Goal: Task Accomplishment & Management: Manage account settings

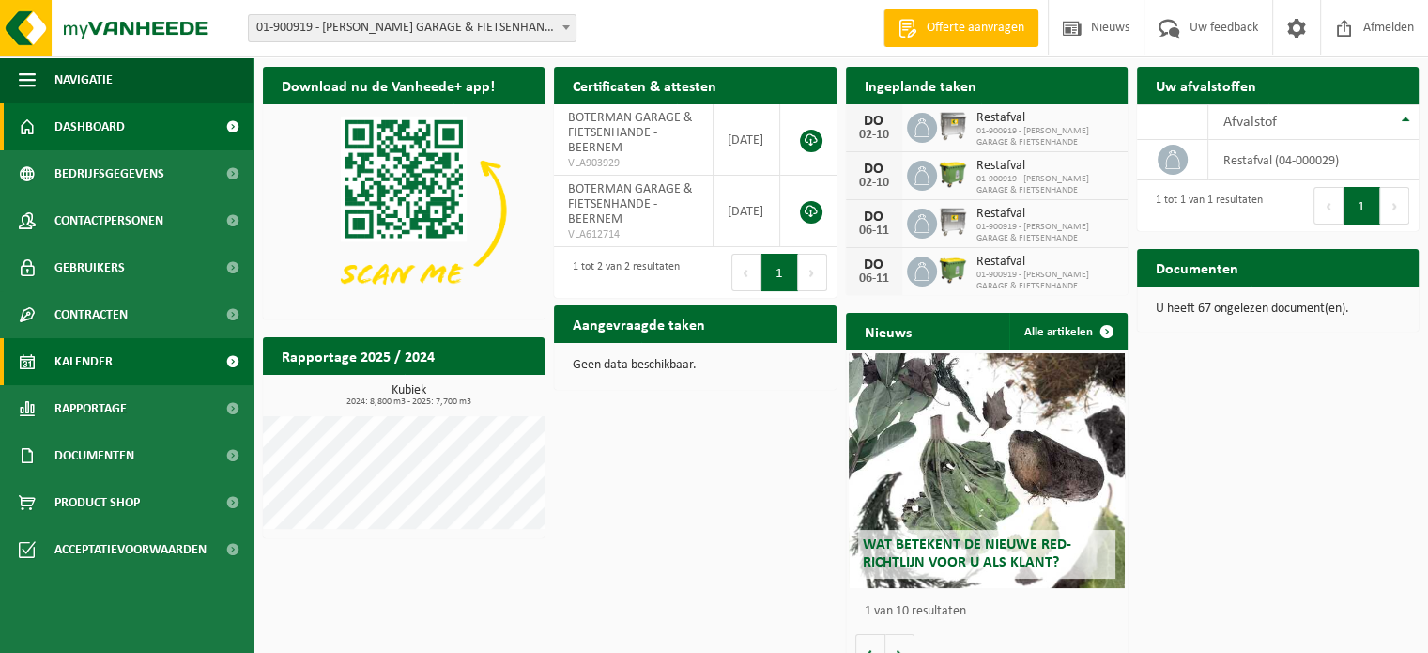
click at [105, 356] on span "Kalender" at bounding box center [83, 361] width 58 height 47
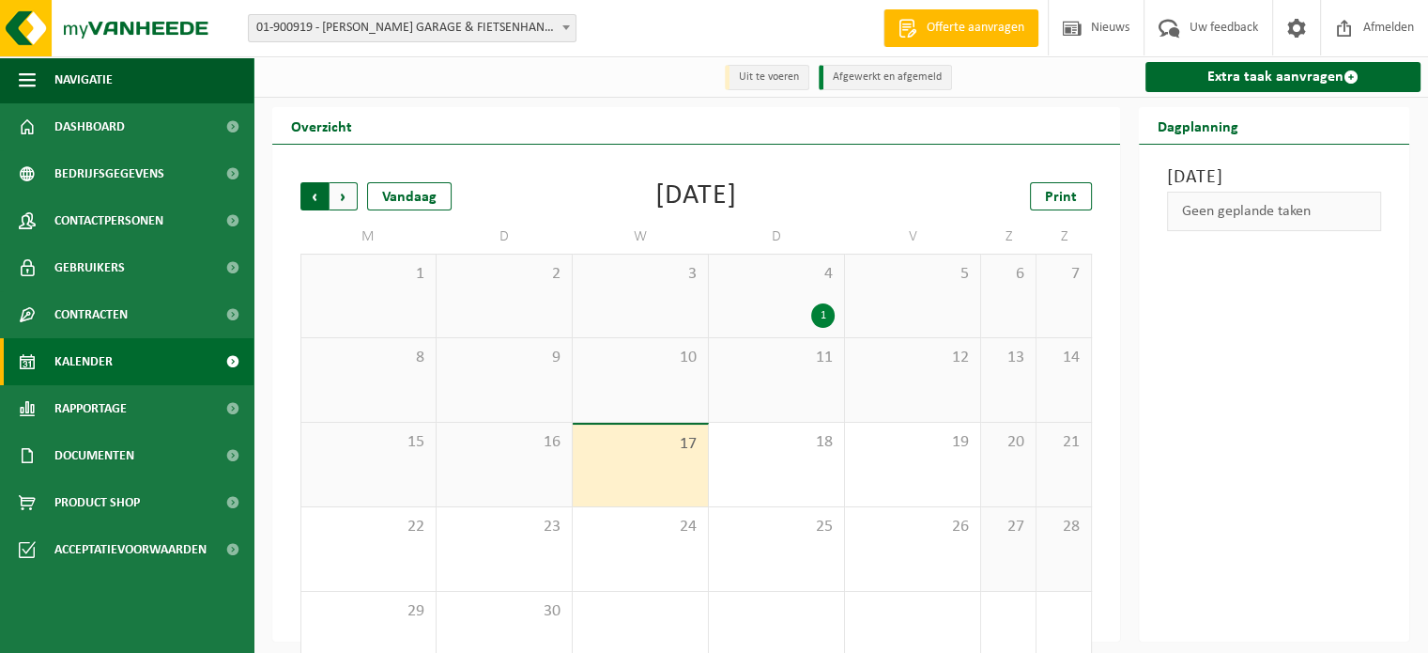
click at [346, 198] on span "Volgende" at bounding box center [344, 196] width 28 height 28
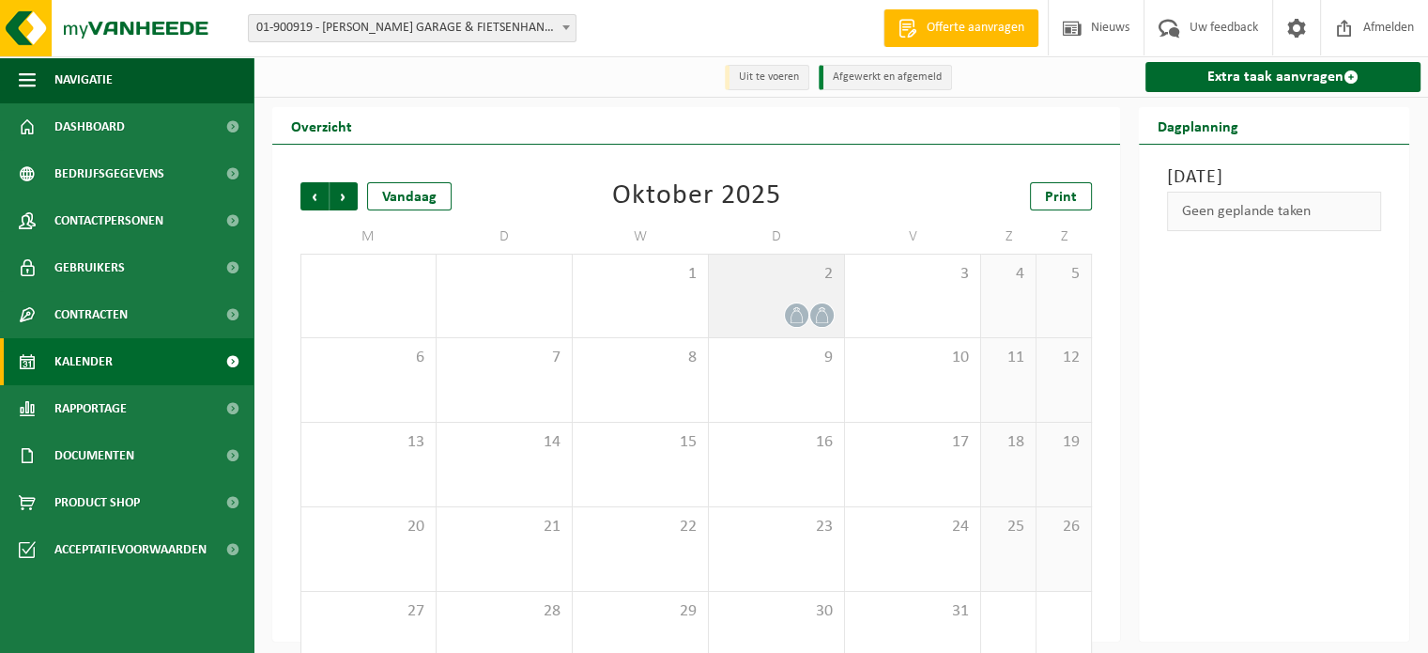
click at [788, 315] on span at bounding box center [796, 314] width 23 height 23
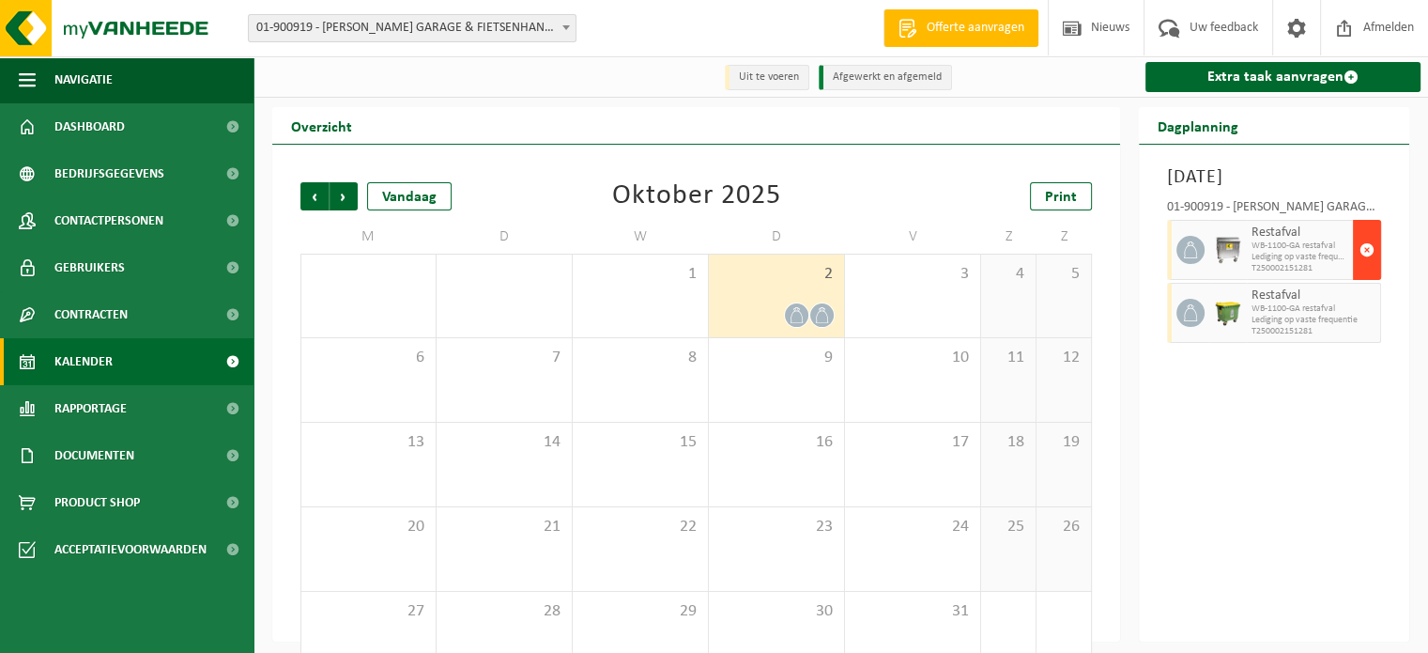
click at [1364, 269] on span "button" at bounding box center [1367, 250] width 15 height 38
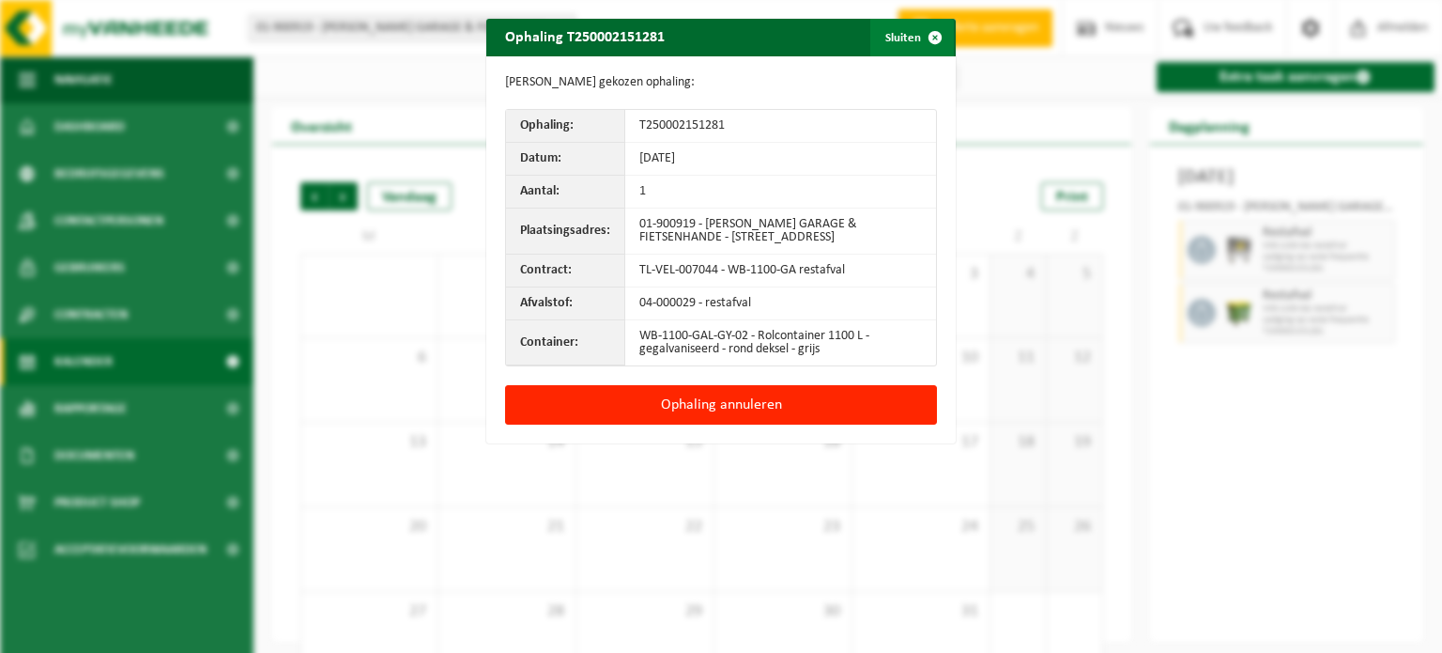
click at [928, 40] on span "button" at bounding box center [936, 38] width 38 height 38
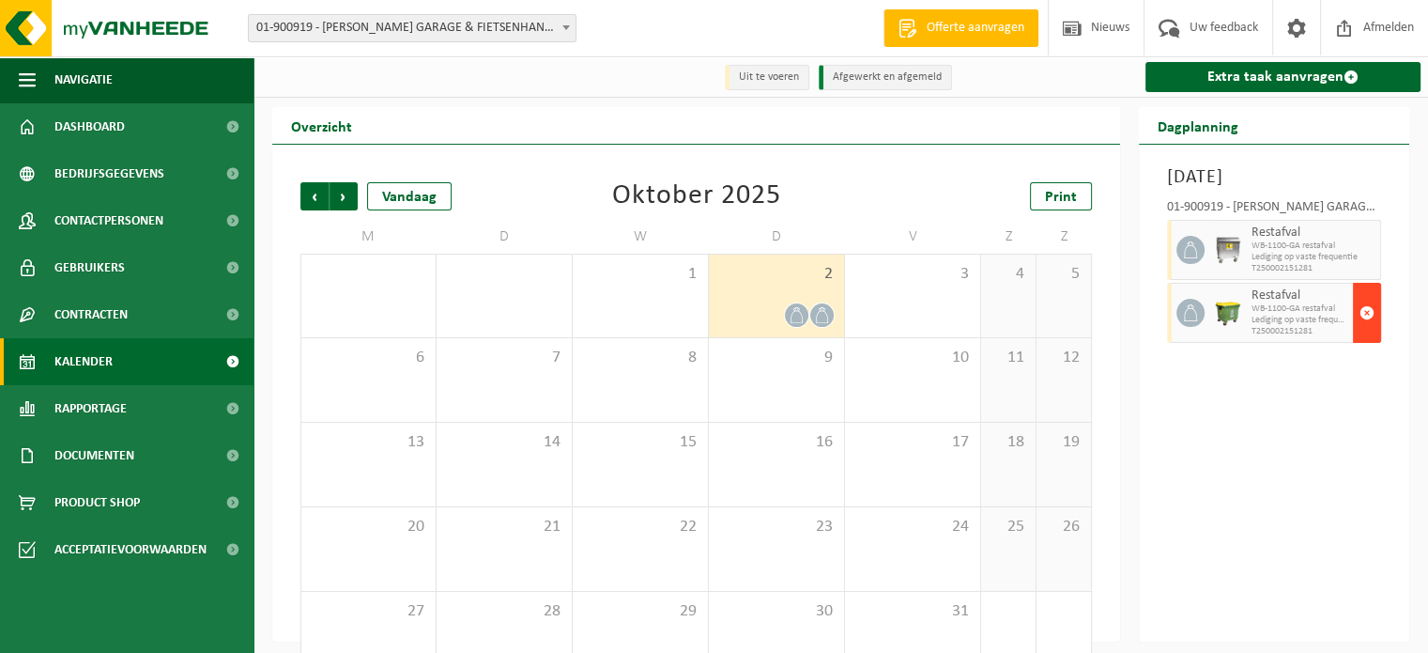
click at [1363, 331] on span "button" at bounding box center [1367, 313] width 15 height 38
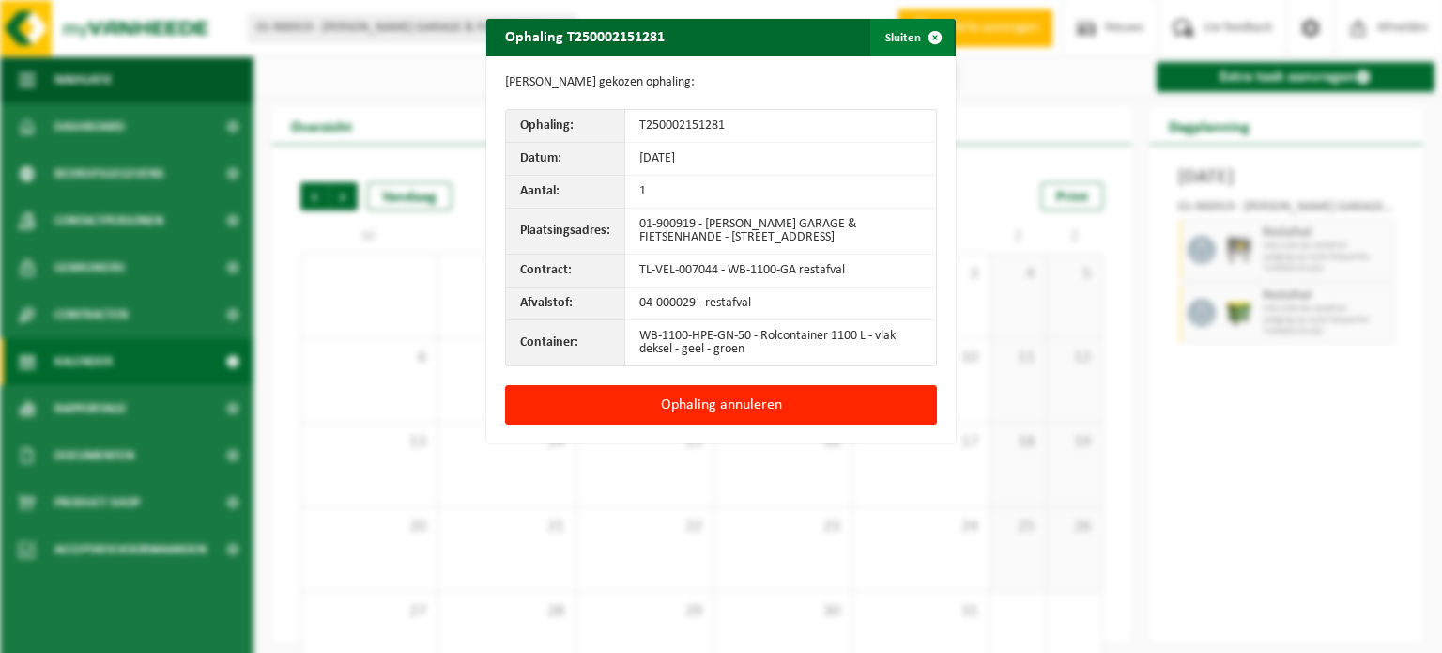
click at [924, 36] on span "button" at bounding box center [936, 38] width 38 height 38
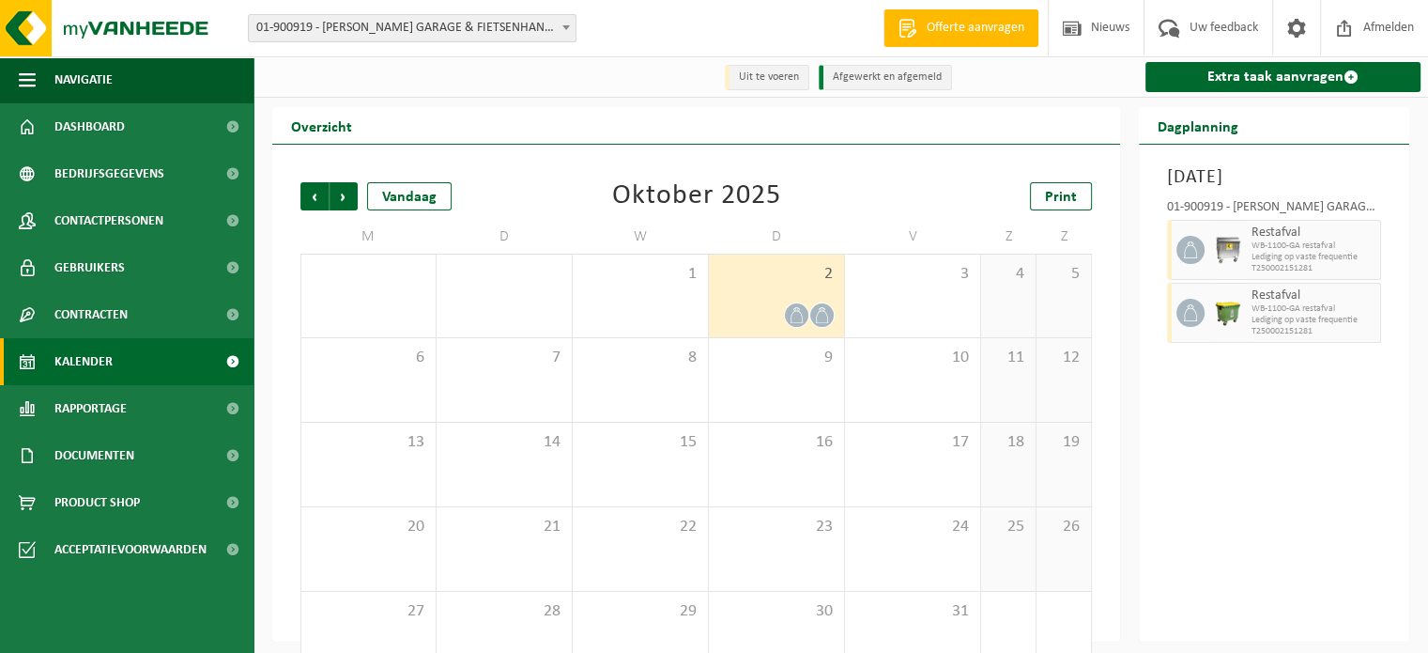
click at [763, 273] on span "2" at bounding box center [776, 274] width 116 height 21
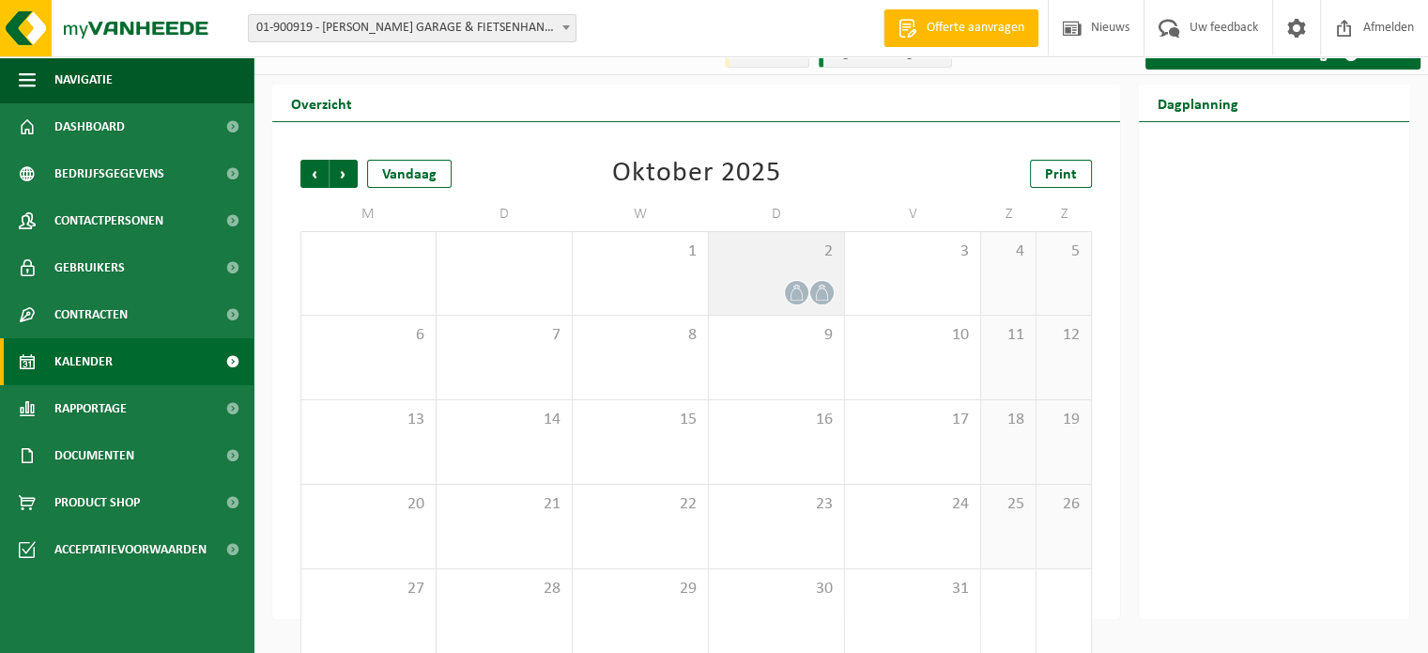
scroll to position [44, 0]
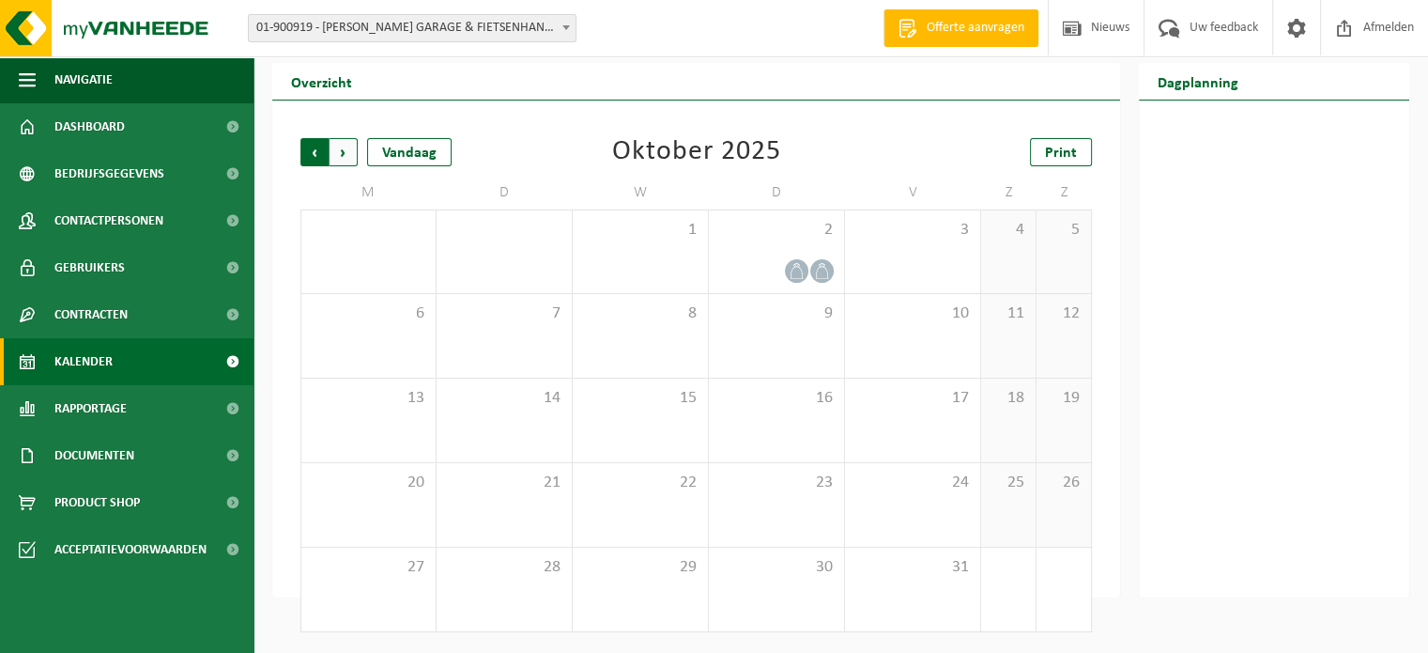
click at [342, 156] on span "Volgende" at bounding box center [344, 152] width 28 height 28
